Goal: Information Seeking & Learning: Learn about a topic

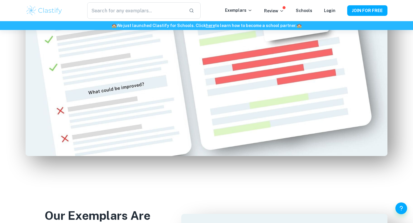
scroll to position [419, 0]
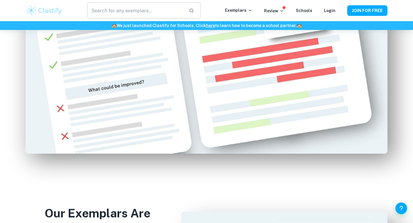
click at [144, 13] on input "text" at bounding box center [135, 10] width 97 height 16
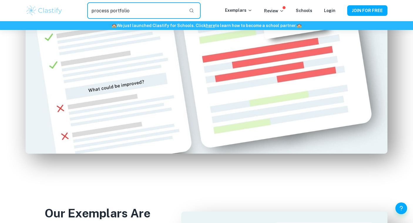
type input "process portfolio"
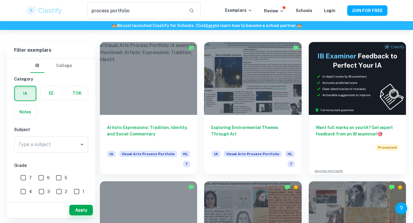
scroll to position [22, 0]
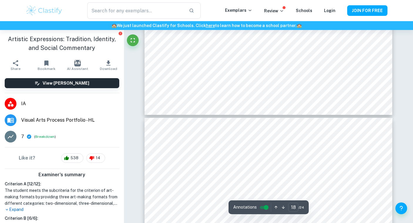
scroll to position [2636, 0]
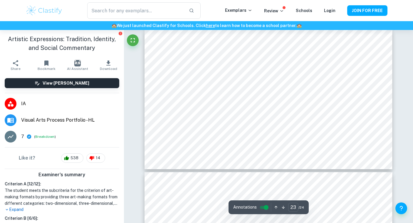
type input "22"
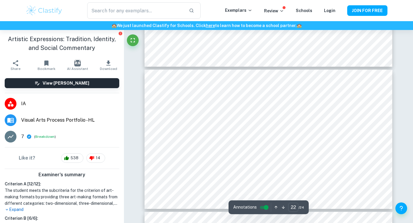
scroll to position [3146, 0]
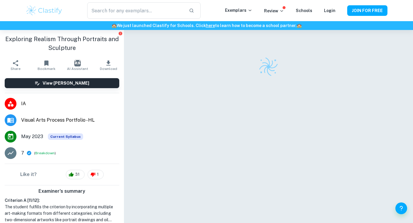
checkbox input "true"
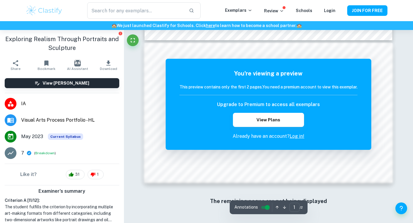
scroll to position [135, 0]
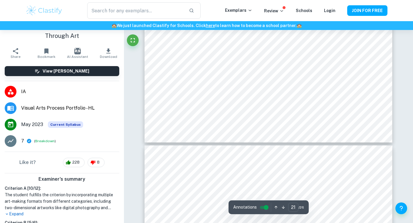
scroll to position [3074, 0]
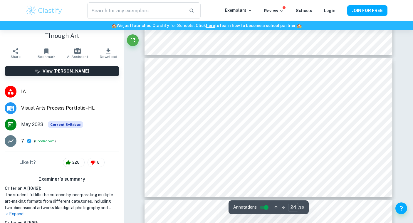
type input "23"
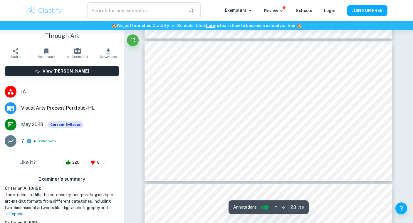
scroll to position [3248, 0]
